Goal: Transaction & Acquisition: Purchase product/service

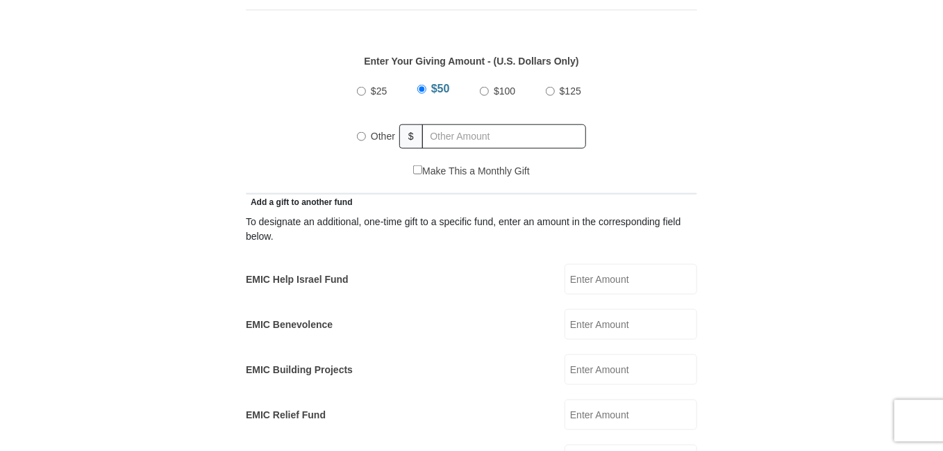
scroll to position [660, 0]
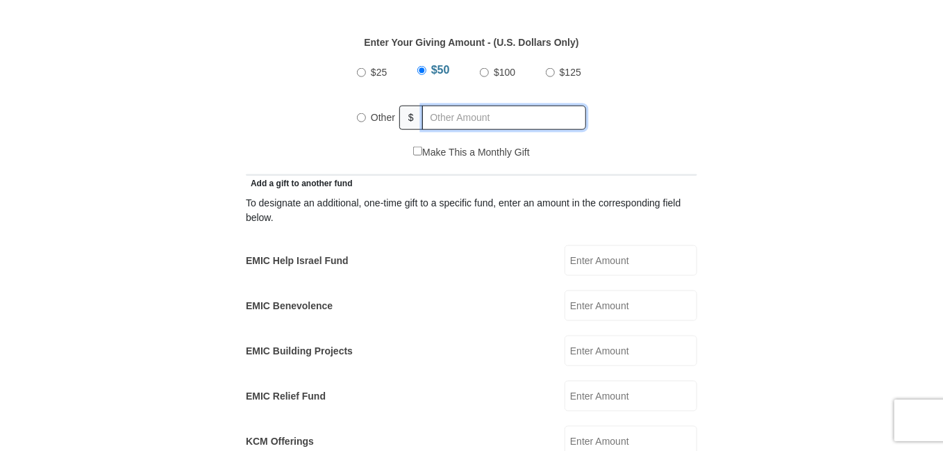
radio input "true"
click at [498, 106] on input "text" at bounding box center [506, 118] width 159 height 24
type input "250"
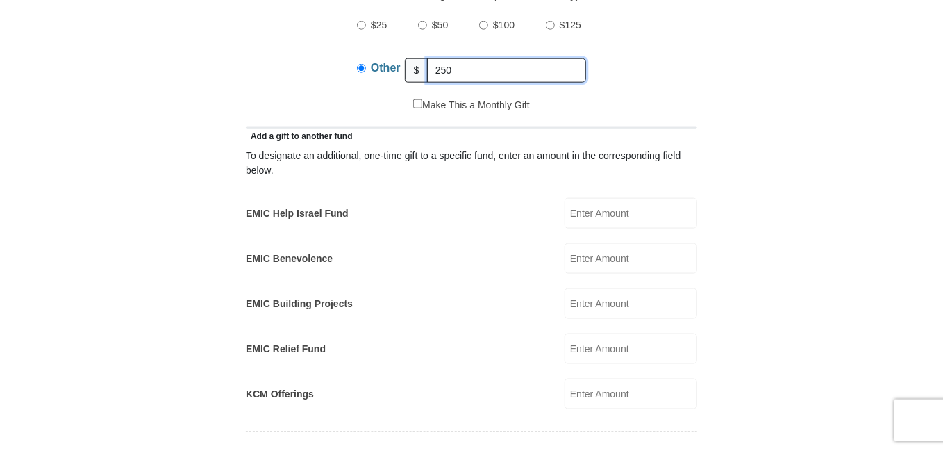
scroll to position [733, 0]
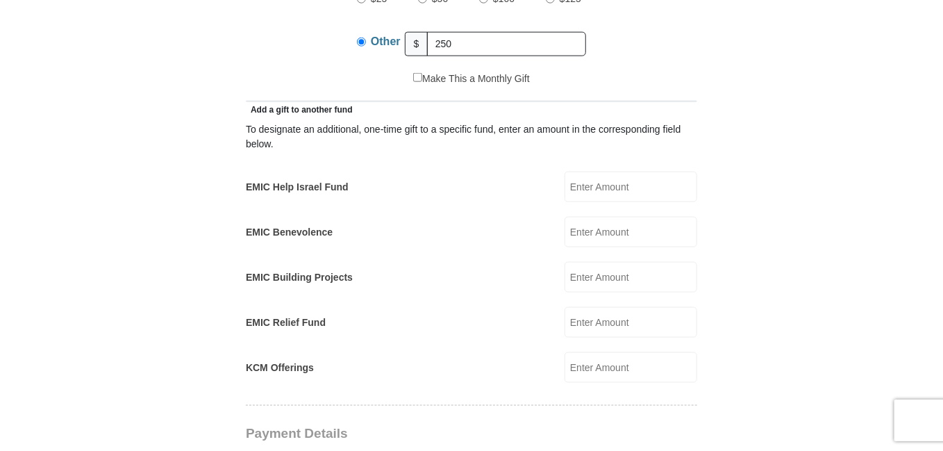
click at [629, 171] on input "EMIC Help Israel Fund" at bounding box center [630, 186] width 133 height 31
type input "5"
click at [635, 217] on input "EMIC Benevolence" at bounding box center [630, 232] width 133 height 31
type input "5"
click at [595, 262] on input "EMIC Building Projects" at bounding box center [630, 277] width 133 height 31
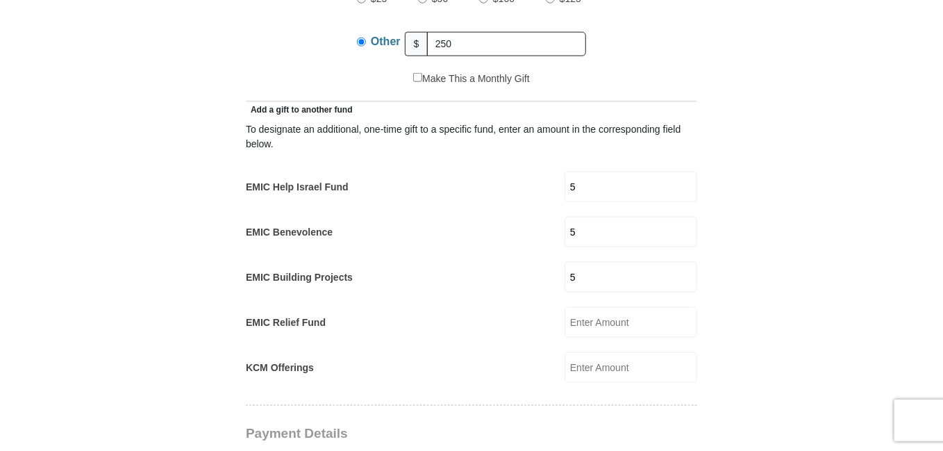
type input "5"
click at [587, 352] on input "KCM Offerings" at bounding box center [630, 367] width 133 height 31
click at [585, 307] on input "EMIC Relief Fund" at bounding box center [630, 322] width 133 height 31
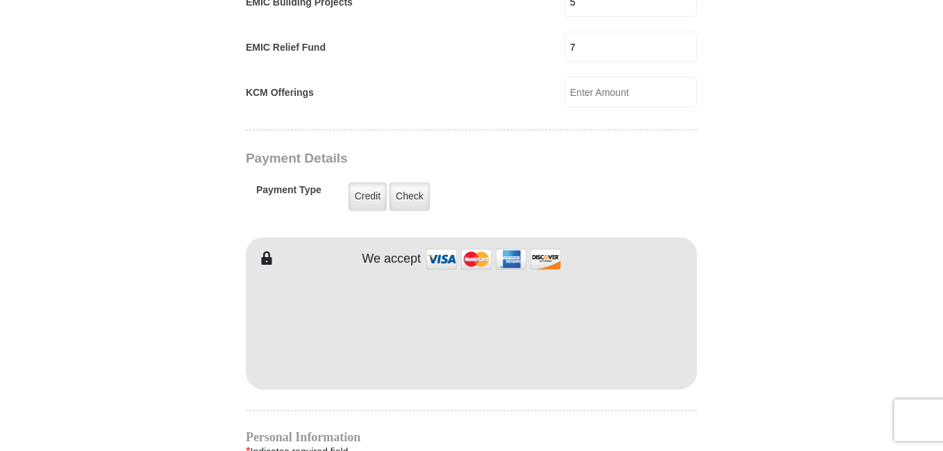
scroll to position [1100, 0]
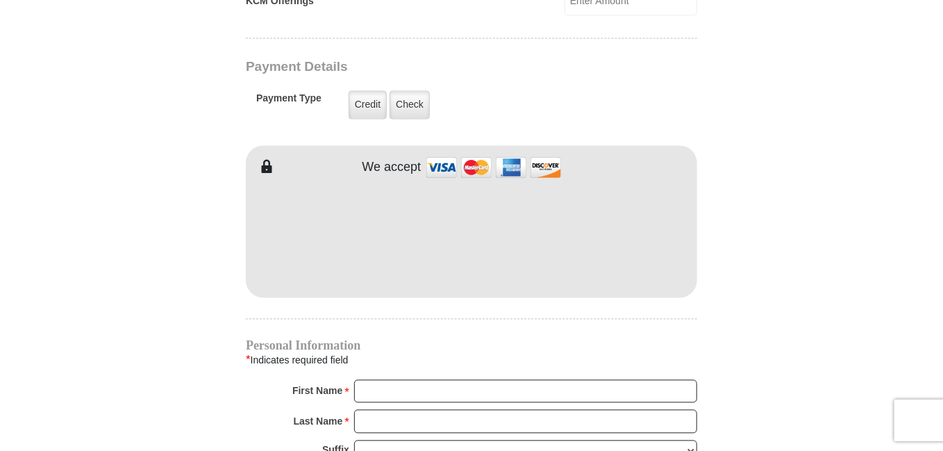
type input "7"
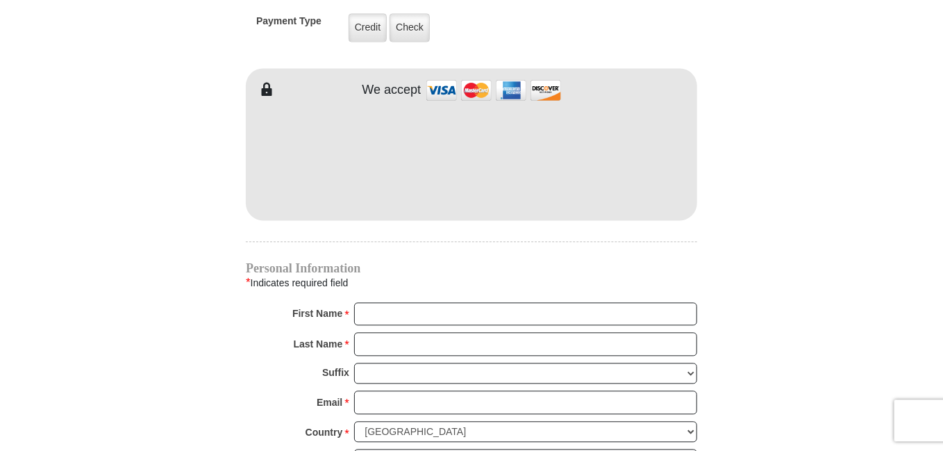
scroll to position [1246, 0]
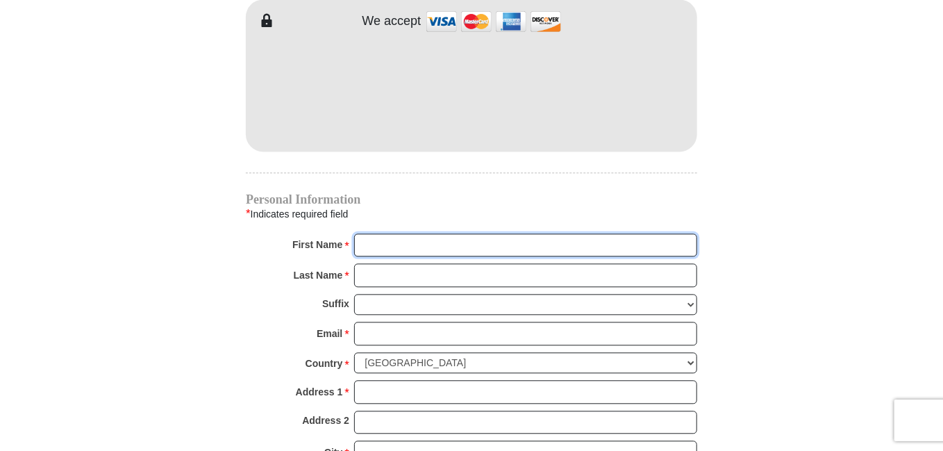
click at [404, 233] on input "First Name *" at bounding box center [525, 245] width 343 height 24
click at [403, 233] on input "First Name *" at bounding box center [525, 245] width 343 height 24
type input "[PERSON_NAME]"
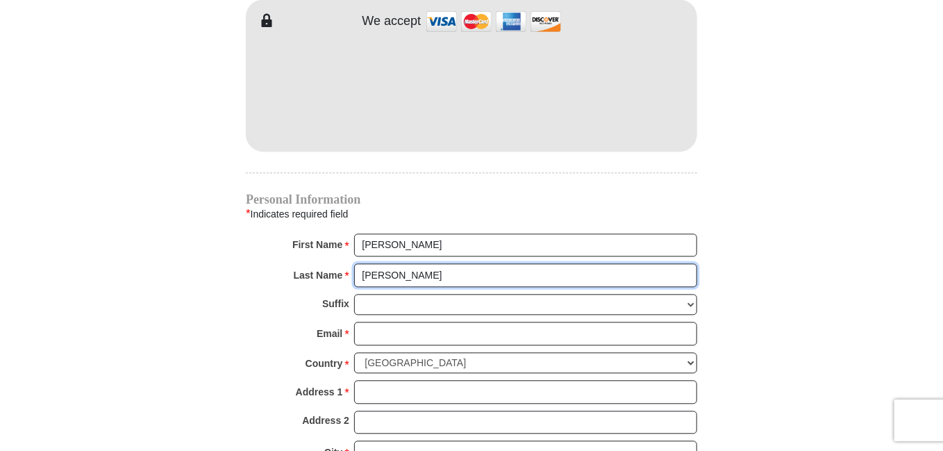
type input "[PERSON_NAME]"
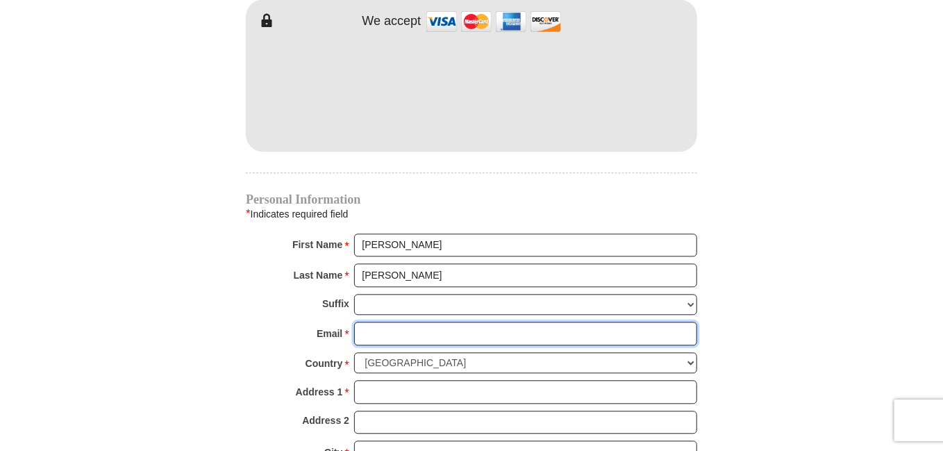
click at [403, 321] on input "Email *" at bounding box center [525, 333] width 343 height 24
type input "[EMAIL_ADDRESS][DOMAIN_NAME]"
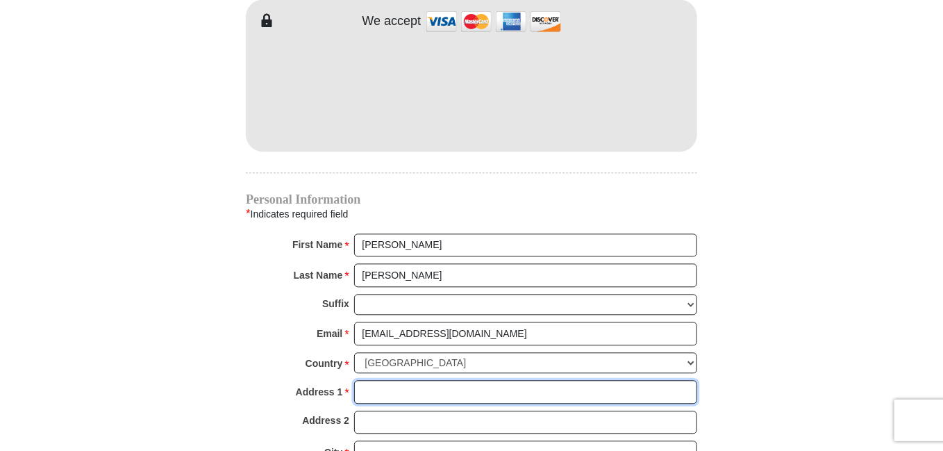
click at [398, 380] on input "Address 1 *" at bounding box center [525, 392] width 343 height 24
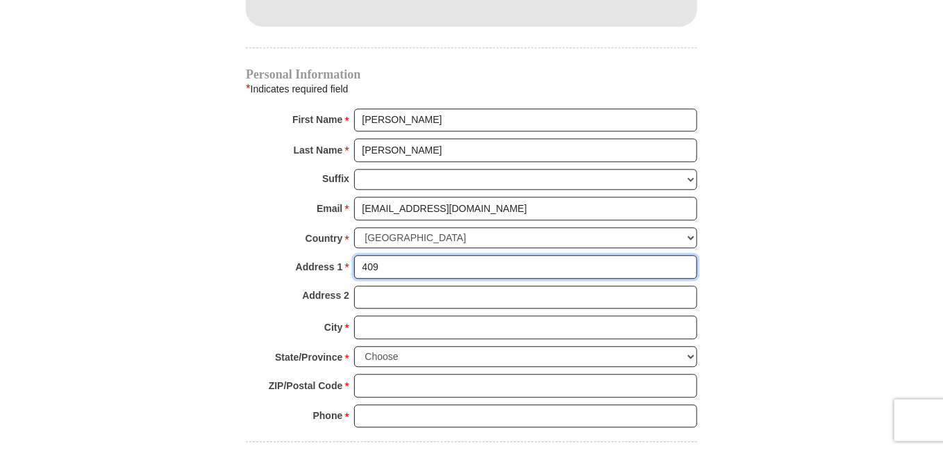
scroll to position [1393, 0]
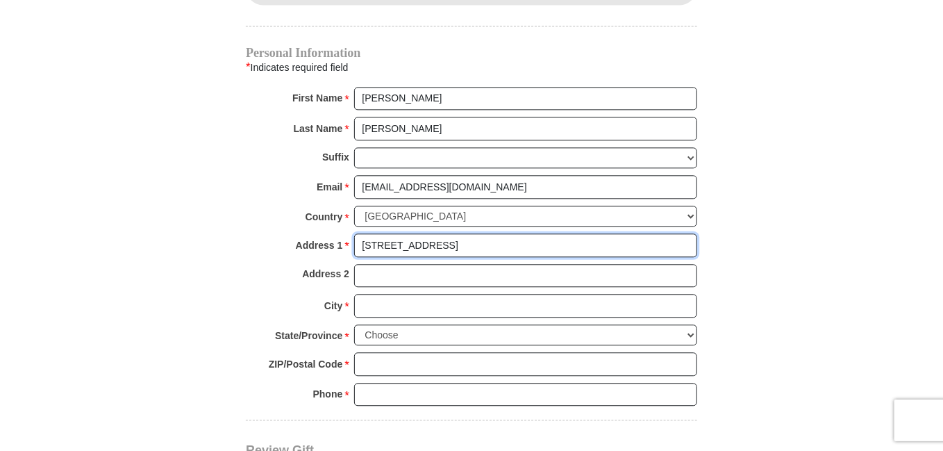
type input "[STREET_ADDRESS]"
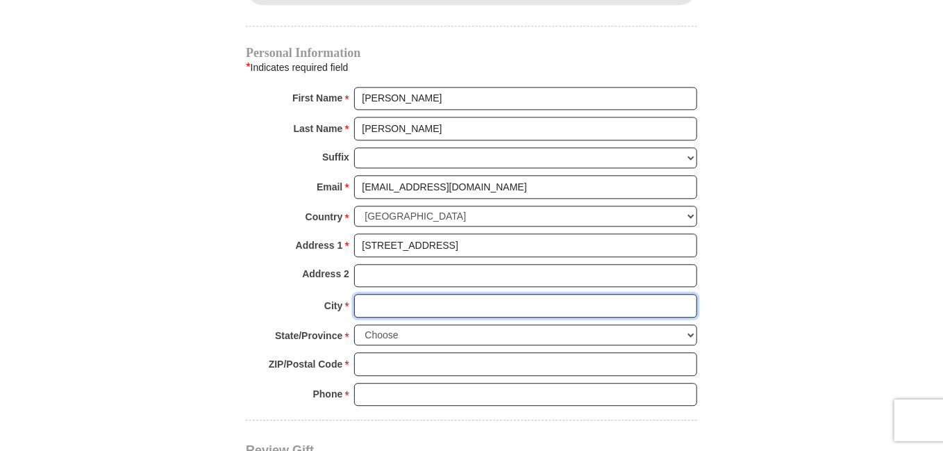
click at [379, 294] on input "City *" at bounding box center [525, 306] width 343 height 24
type input "Ft Worth"
click at [354, 324] on select "Choose [US_STATE] [US_STATE] [US_STATE] [US_STATE] [US_STATE] Armed Forces Amer…" at bounding box center [525, 335] width 343 height 22
select select "[GEOGRAPHIC_DATA]"
click option "[US_STATE]" at bounding box center [0, 0] width 0 height 0
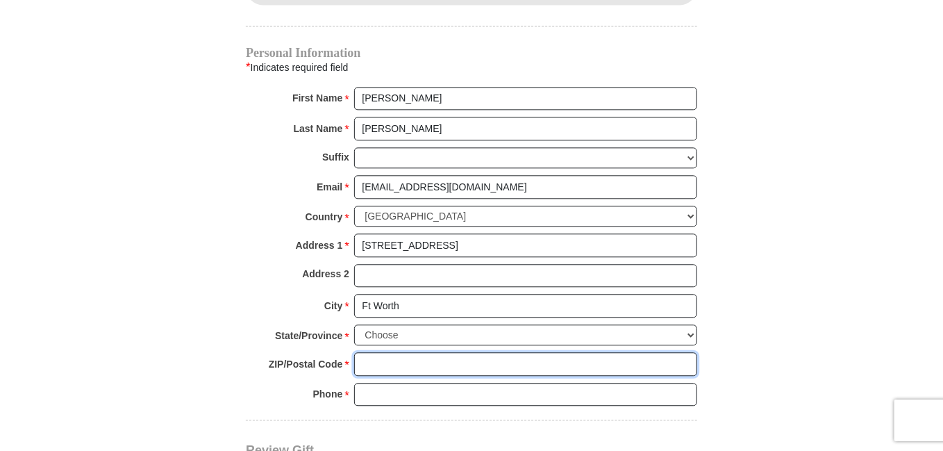
drag, startPoint x: 413, startPoint y: 314, endPoint x: 398, endPoint y: 340, distance: 30.1
click at [398, 352] on input "ZIP/Postal Code *" at bounding box center [525, 364] width 343 height 24
type input "76179-1827"
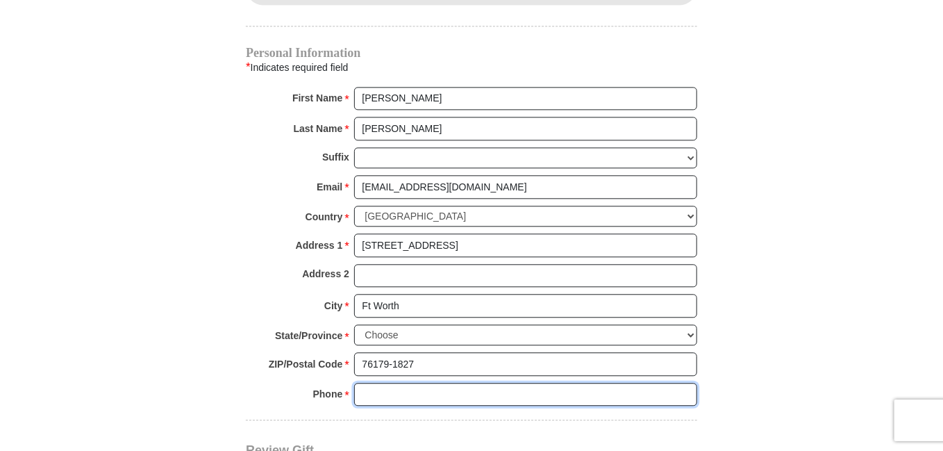
click at [372, 383] on input "Phone * *" at bounding box center [525, 395] width 343 height 24
click at [380, 383] on input "8173190352" at bounding box center [525, 395] width 343 height 24
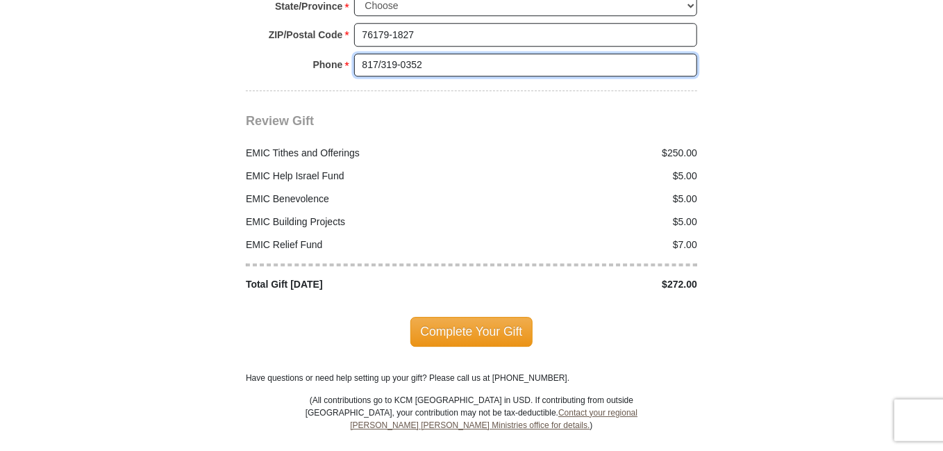
scroll to position [1759, 0]
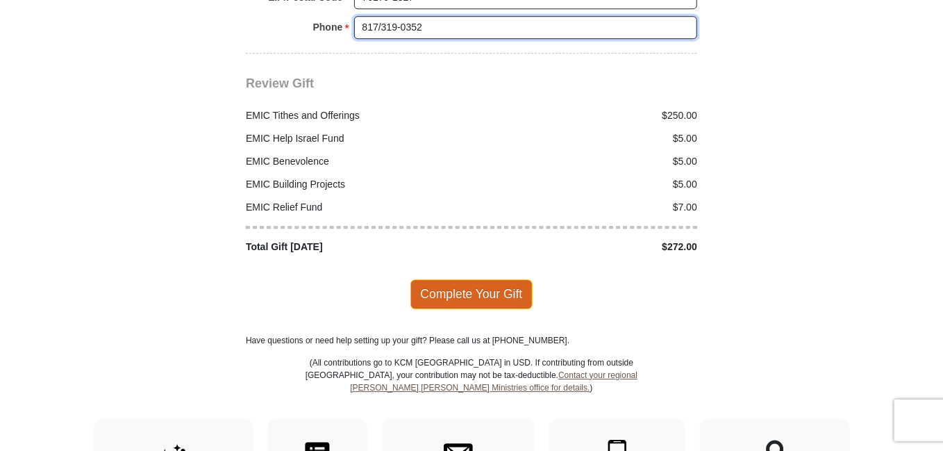
type input "817/319-0352"
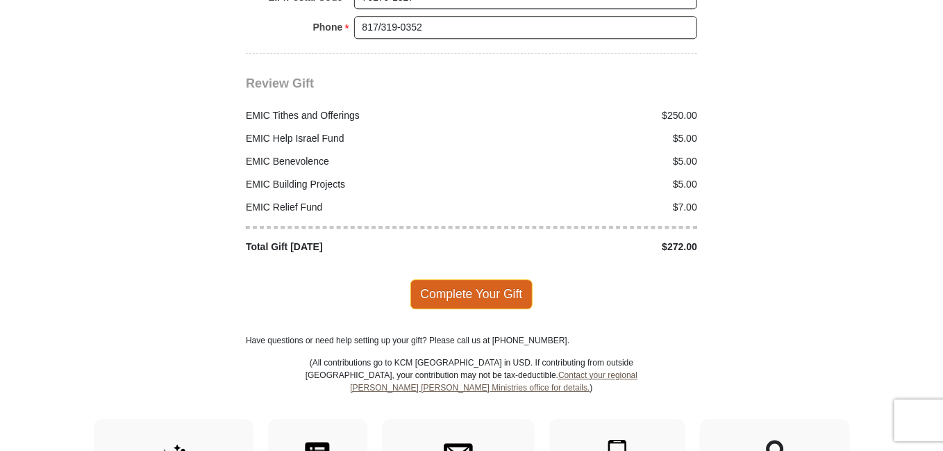
click at [457, 279] on span "Complete Your Gift" at bounding box center [471, 293] width 123 height 29
